Goal: Find specific page/section

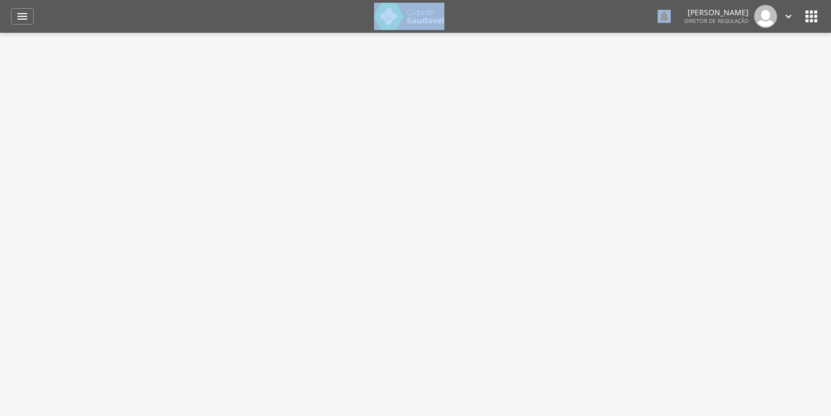
click at [552, 104] on div " Indivíduos  Fichas   Cadastro individual Informações do Cadastro Data e ho…" at bounding box center [415, 241] width 831 height 416
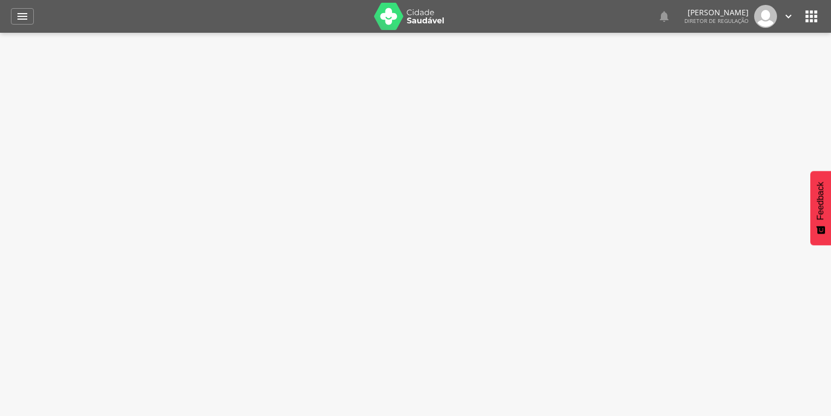
click at [803, 14] on icon "" at bounding box center [811, 16] width 17 height 17
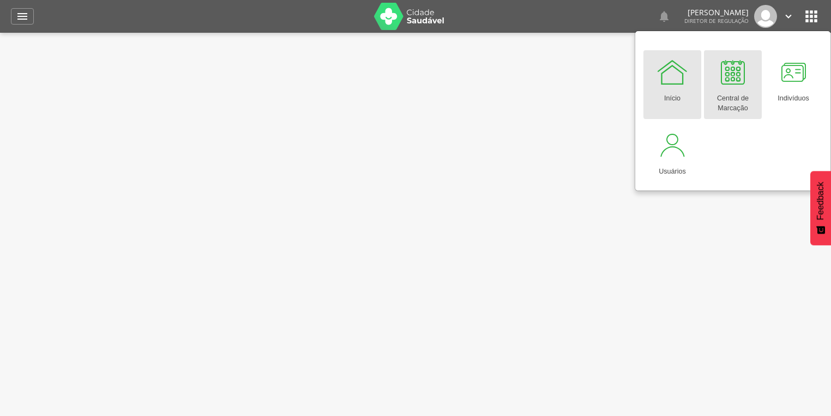
click at [737, 76] on div at bounding box center [733, 72] width 33 height 33
